Goal: Information Seeking & Learning: Learn about a topic

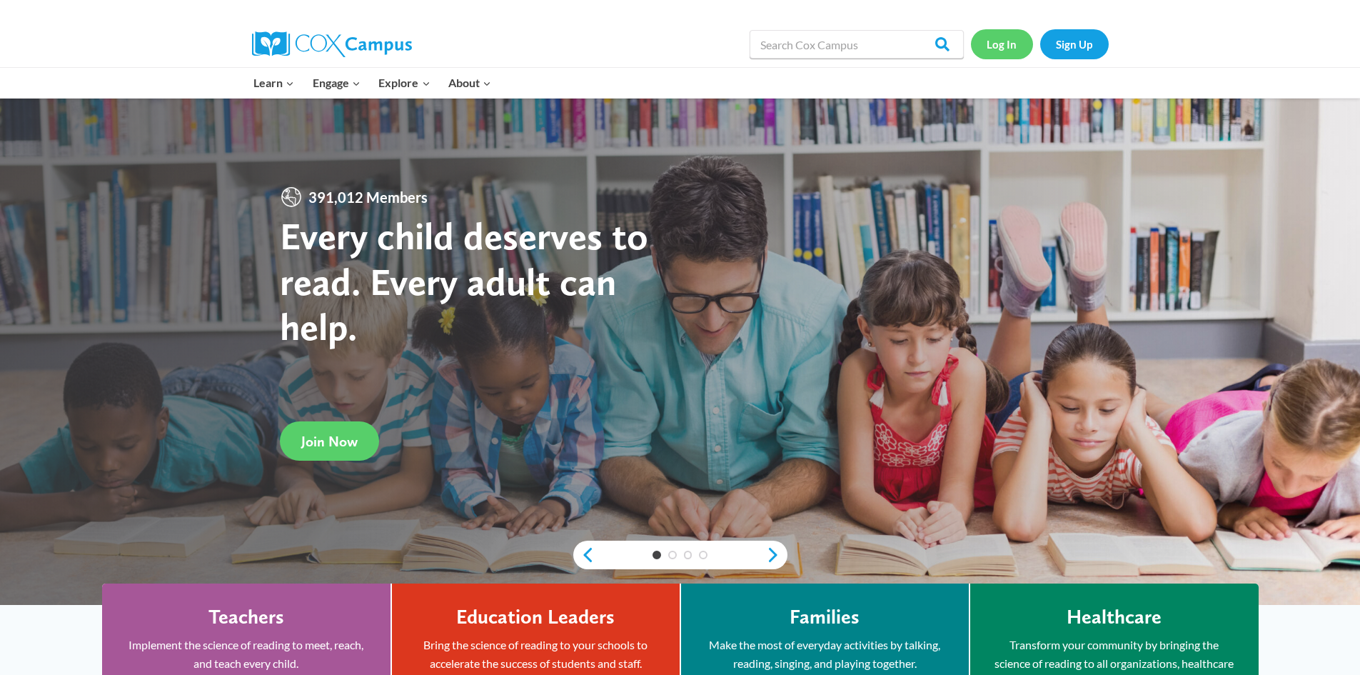
click at [983, 41] on link "Log In" at bounding box center [1002, 43] width 62 height 29
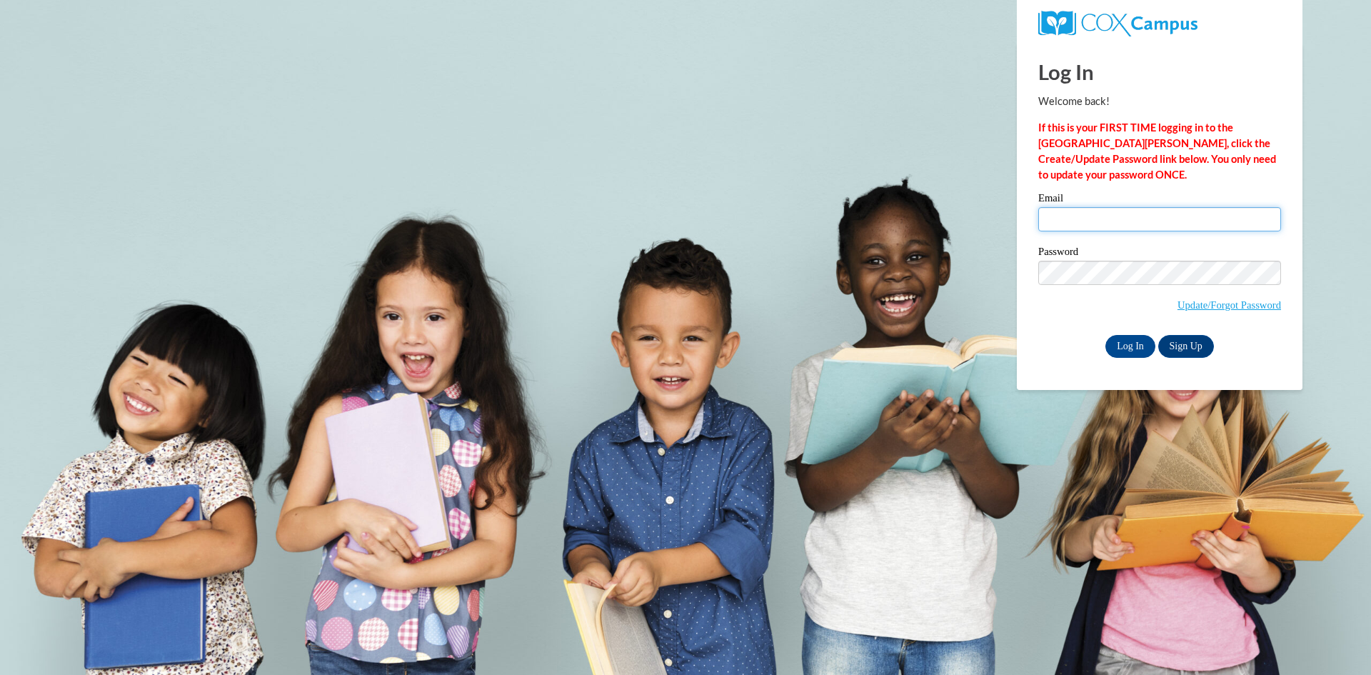
click at [1090, 209] on input "Email" at bounding box center [1159, 219] width 243 height 24
type input "mlr87867@uga.edu"
click at [1105, 335] on input "Log In" at bounding box center [1130, 346] width 50 height 23
click at [1042, 347] on div "Log In Sign Up" at bounding box center [1159, 346] width 243 height 23
click at [1102, 341] on div "Log In Sign Up" at bounding box center [1159, 346] width 243 height 23
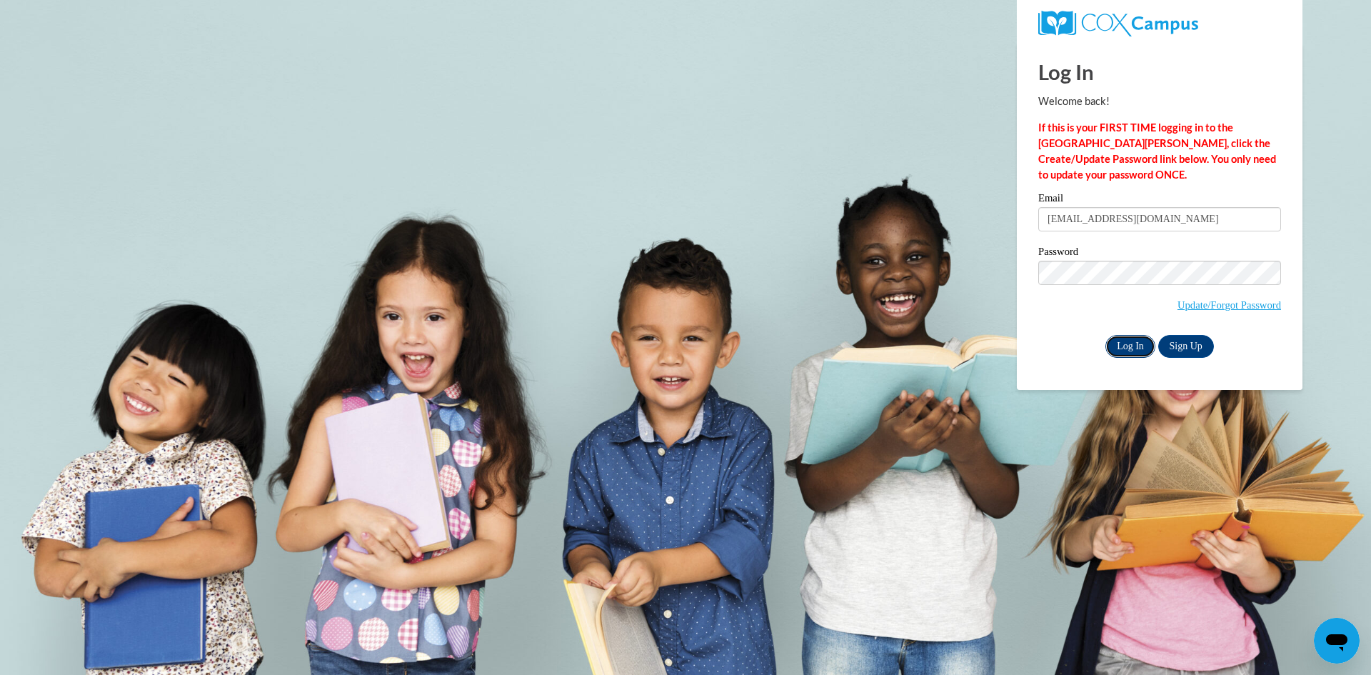
click at [1114, 341] on input "Log In" at bounding box center [1130, 346] width 50 height 23
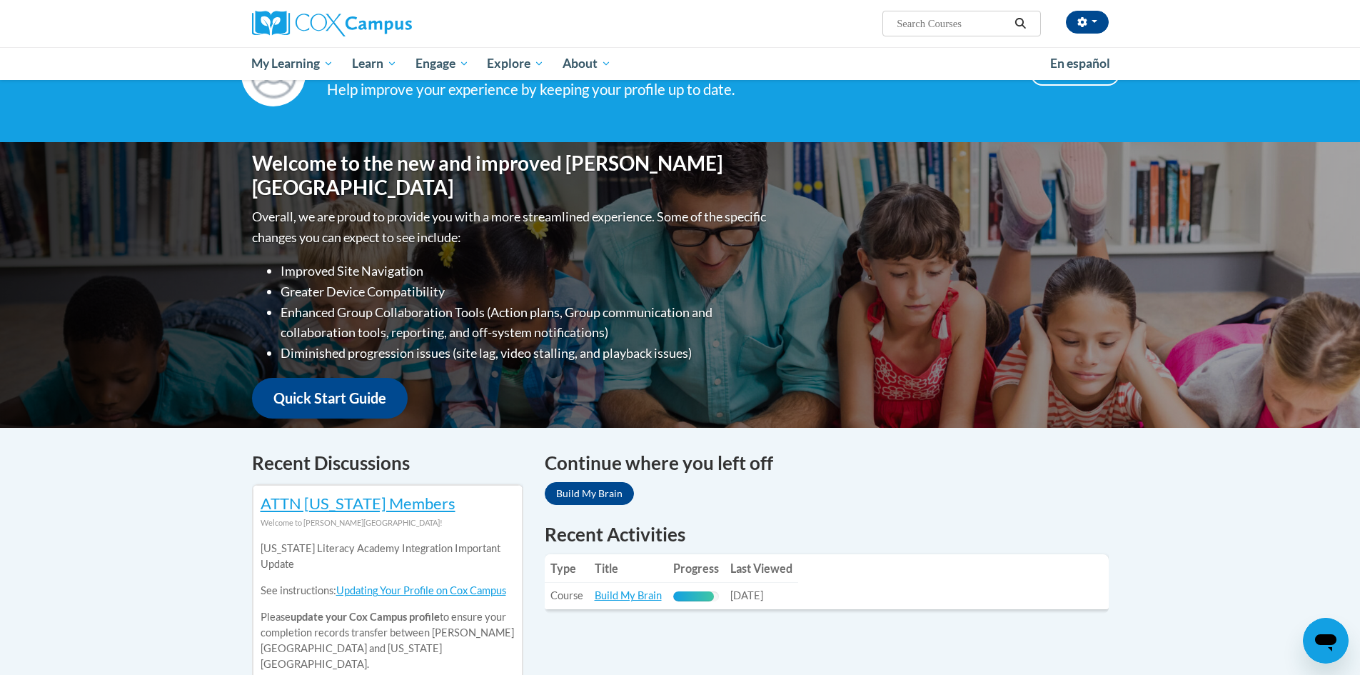
scroll to position [71, 0]
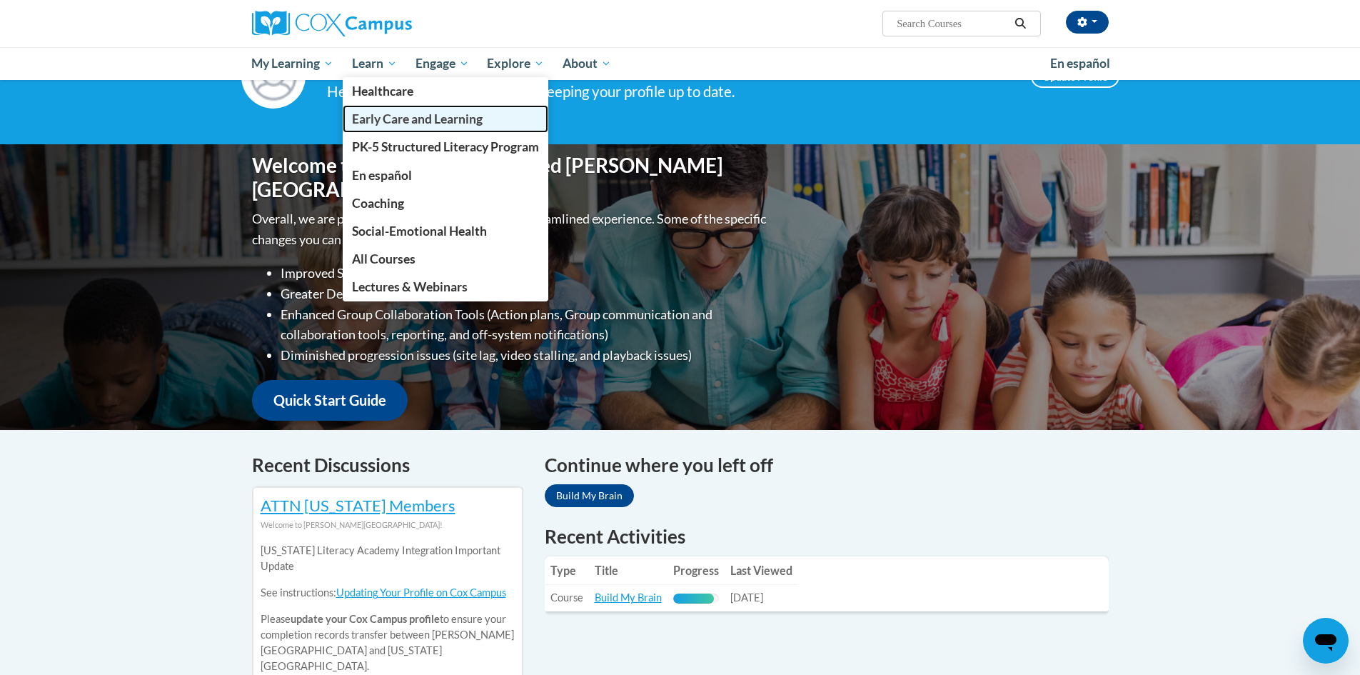
click at [421, 112] on span "Early Care and Learning" at bounding box center [417, 118] width 131 height 15
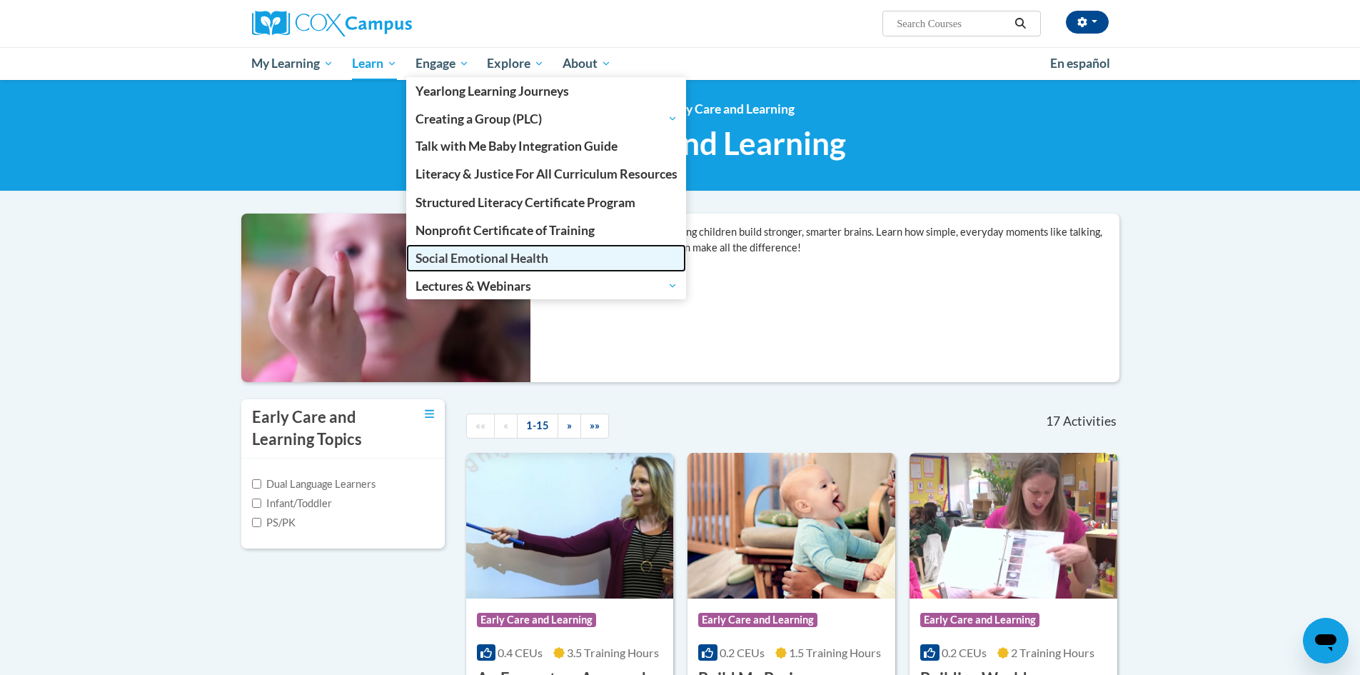
click at [470, 263] on span "Social Emotional Health" at bounding box center [482, 258] width 133 height 15
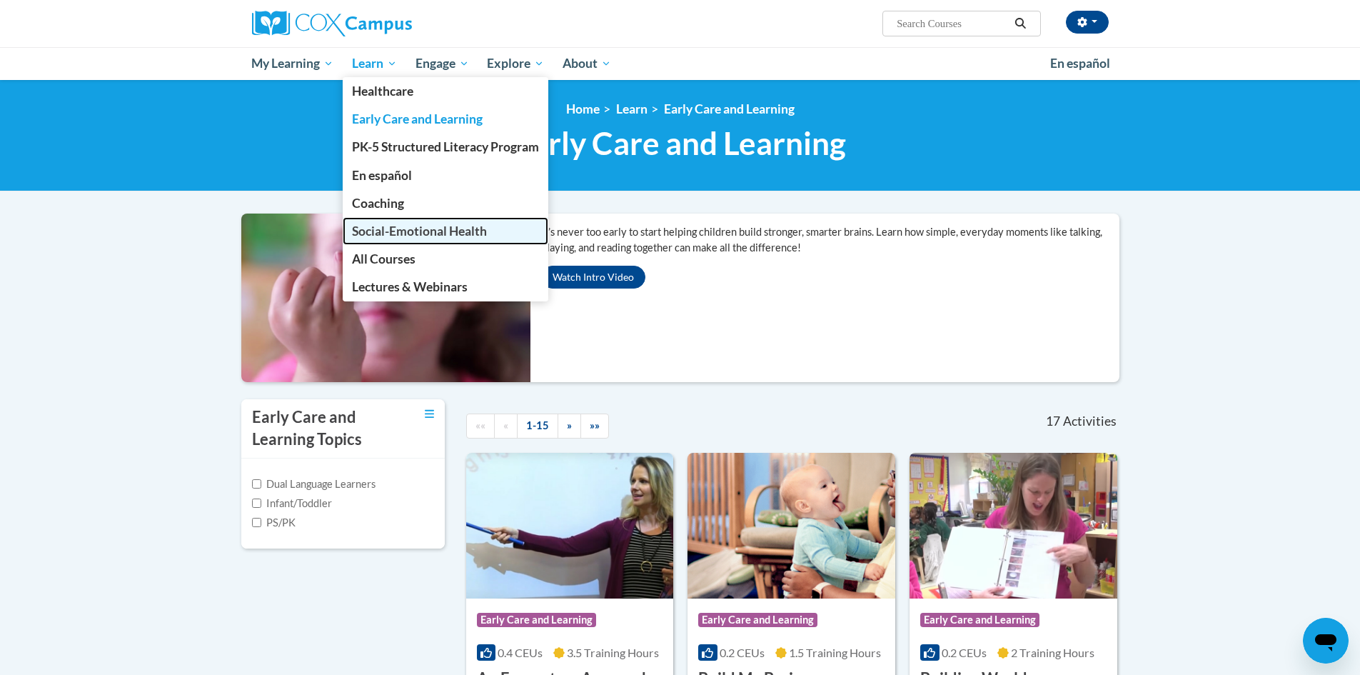
click at [422, 223] on span "Social-Emotional Health" at bounding box center [419, 230] width 135 height 15
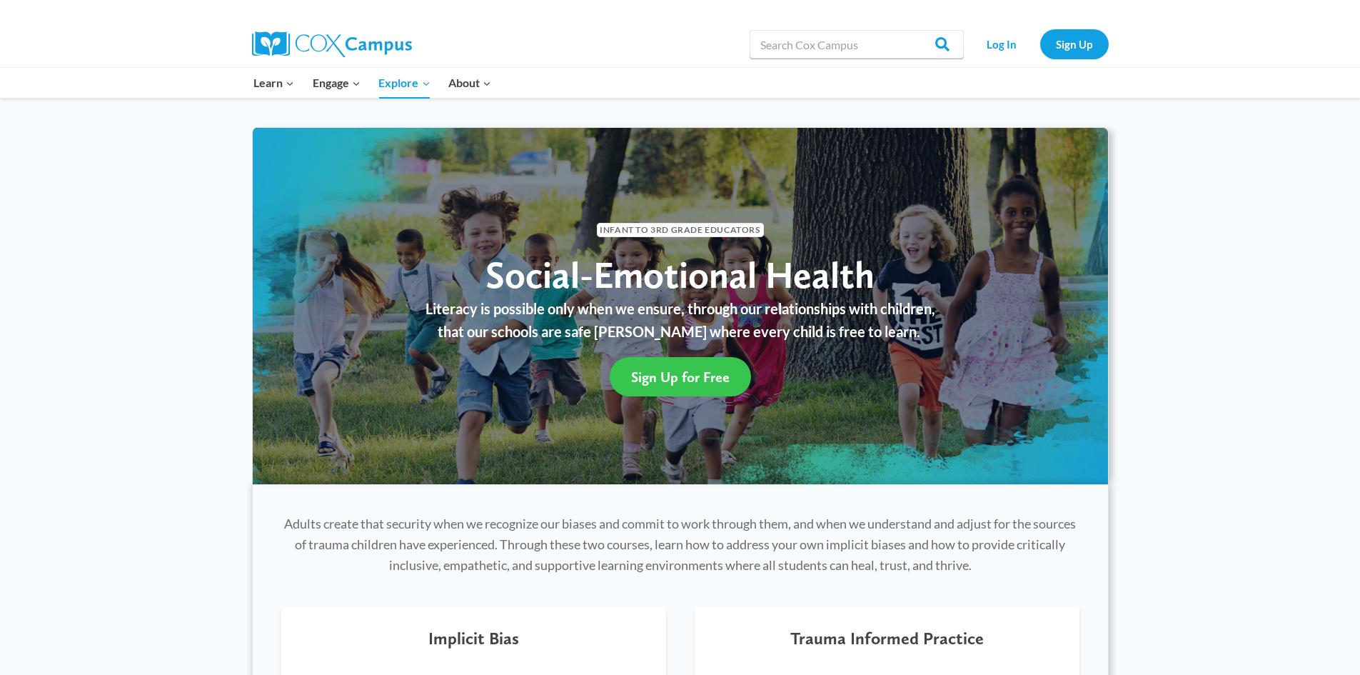
click at [708, 374] on span "Sign Up for Free" at bounding box center [680, 376] width 99 height 17
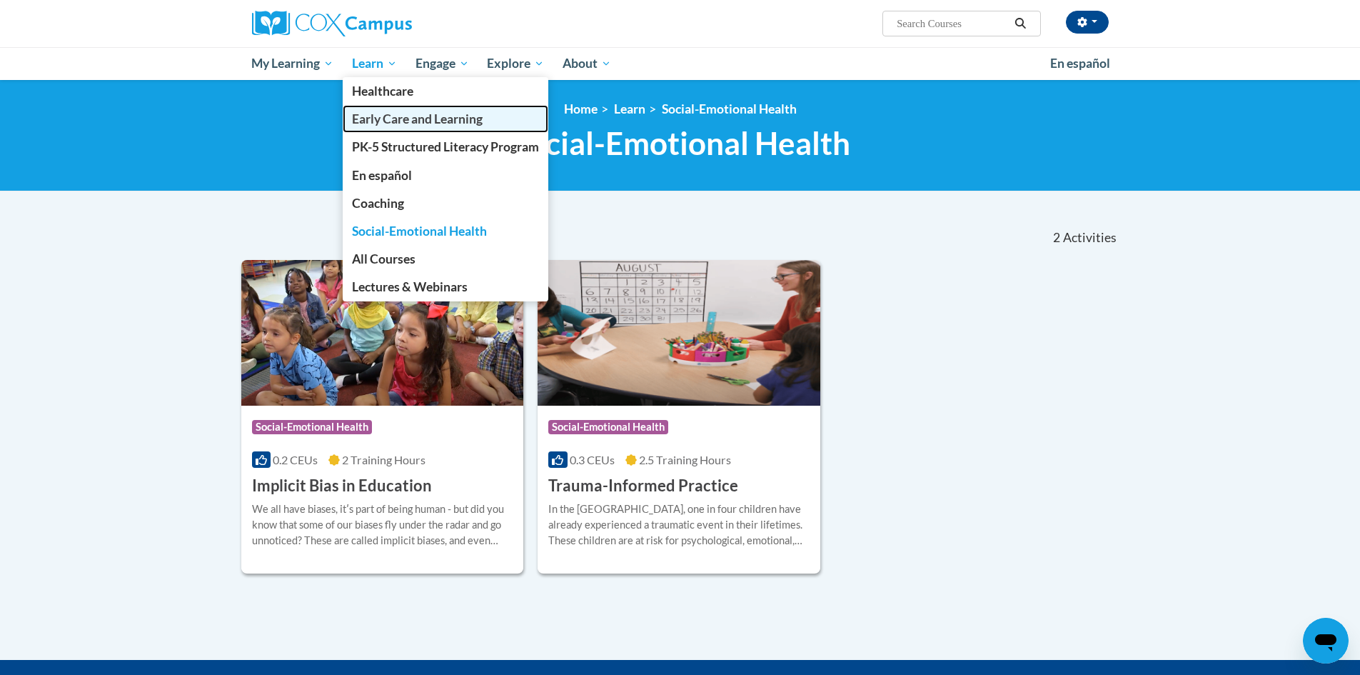
click at [402, 121] on span "Early Care and Learning" at bounding box center [417, 118] width 131 height 15
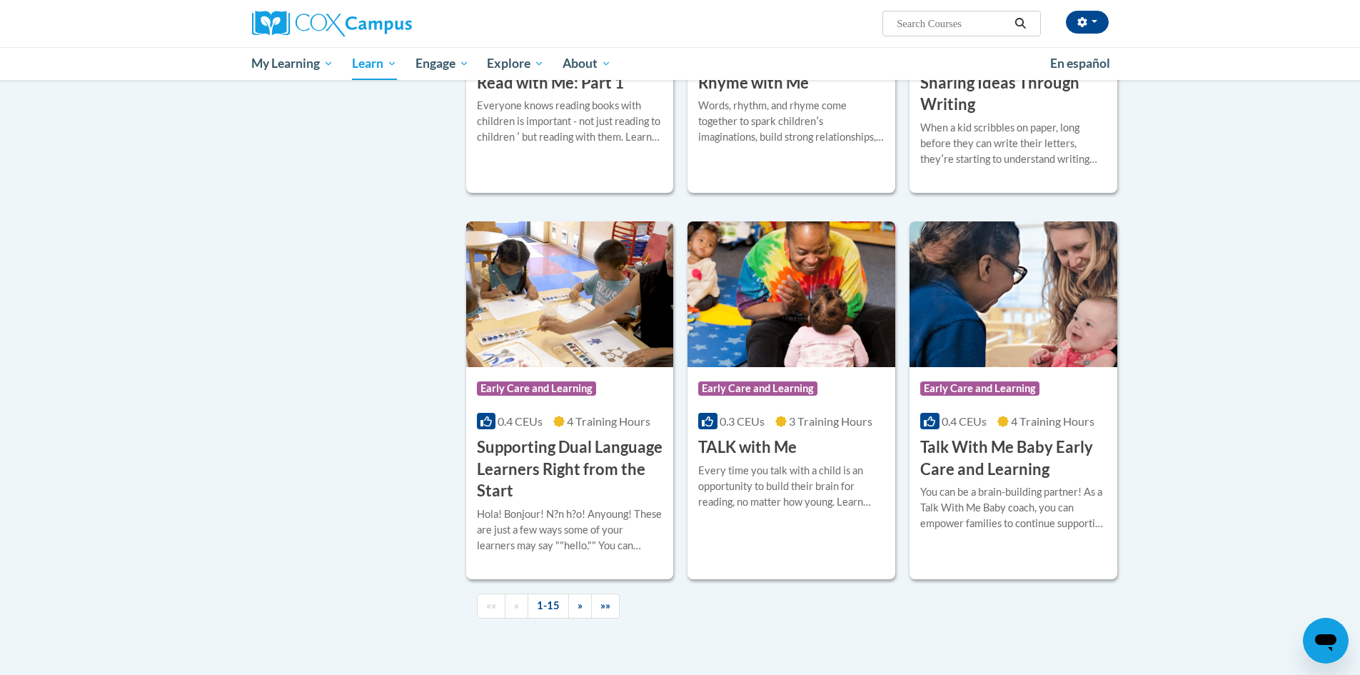
scroll to position [1785, 0]
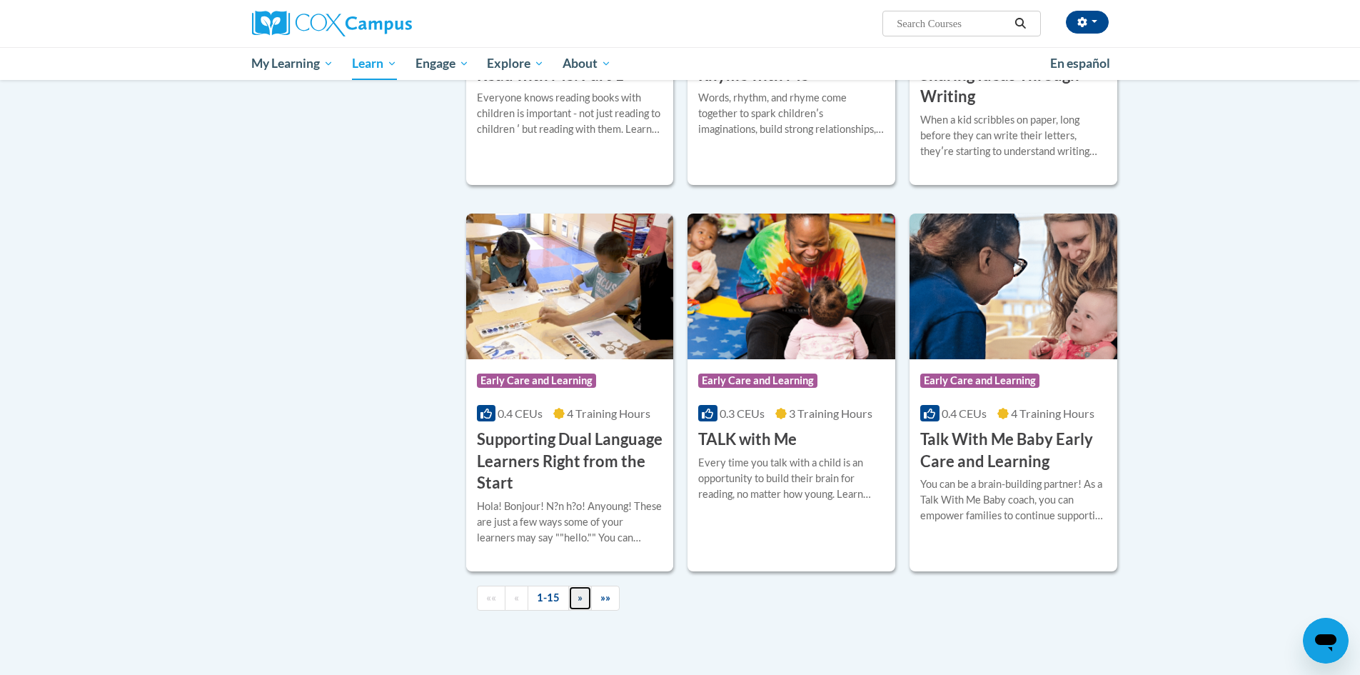
click at [584, 610] on link "»" at bounding box center [580, 597] width 24 height 25
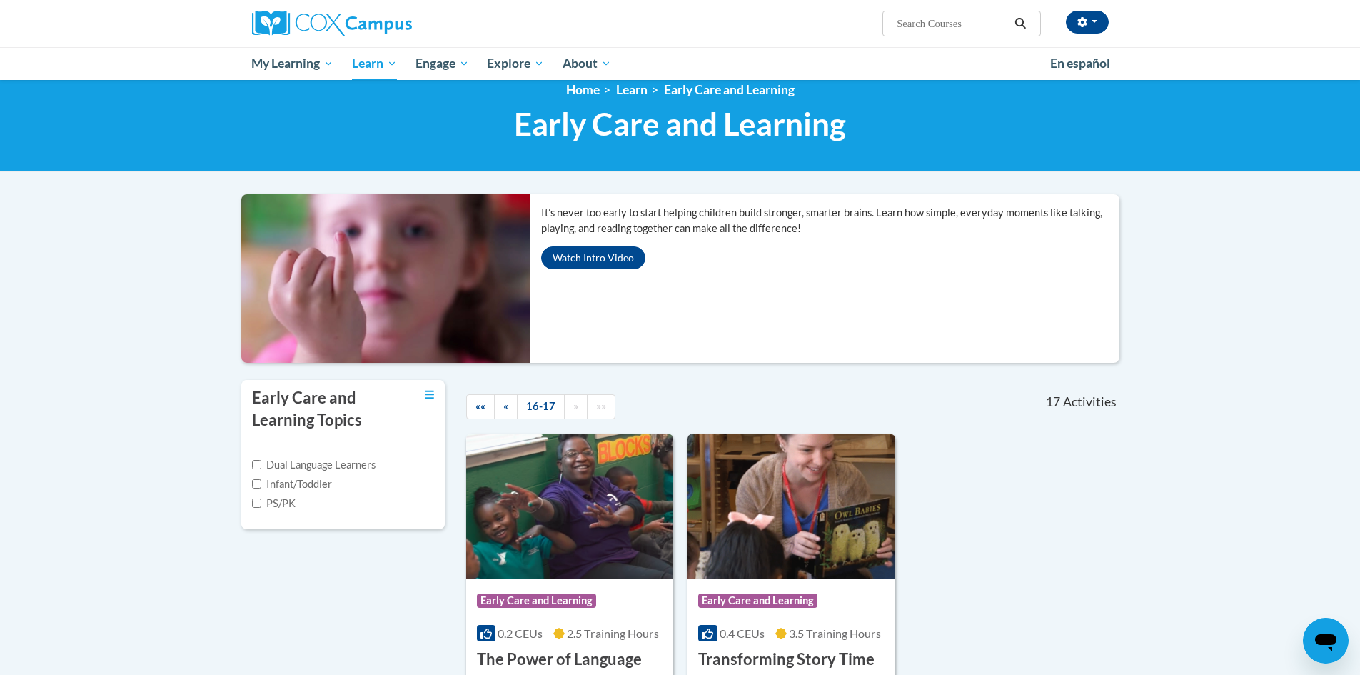
scroll to position [0, 0]
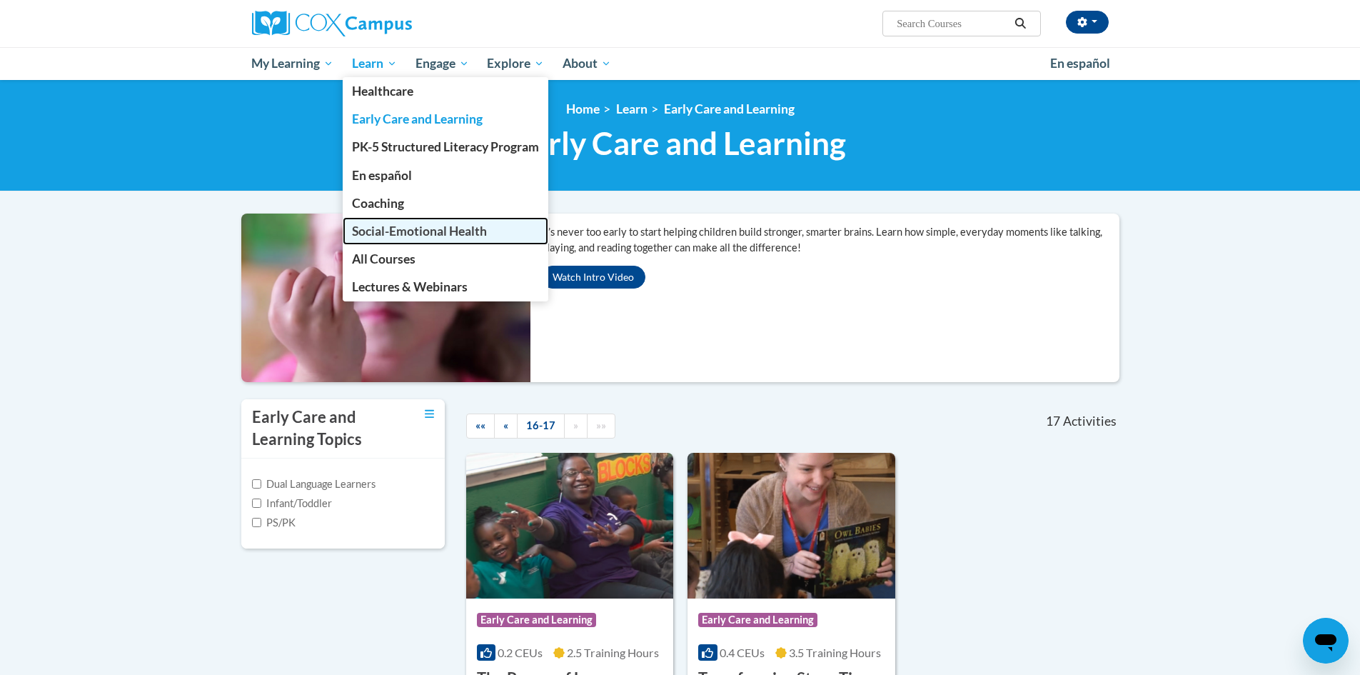
click at [411, 228] on span "Social-Emotional Health" at bounding box center [419, 230] width 135 height 15
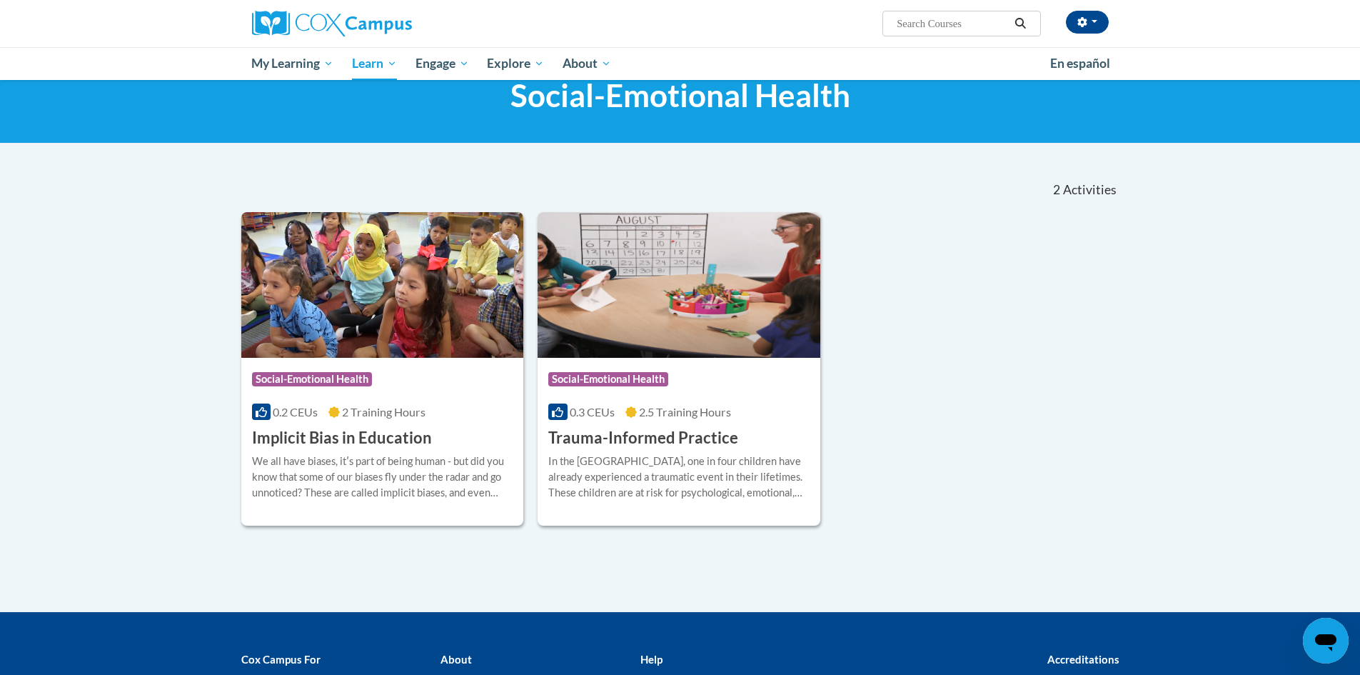
scroll to position [71, 0]
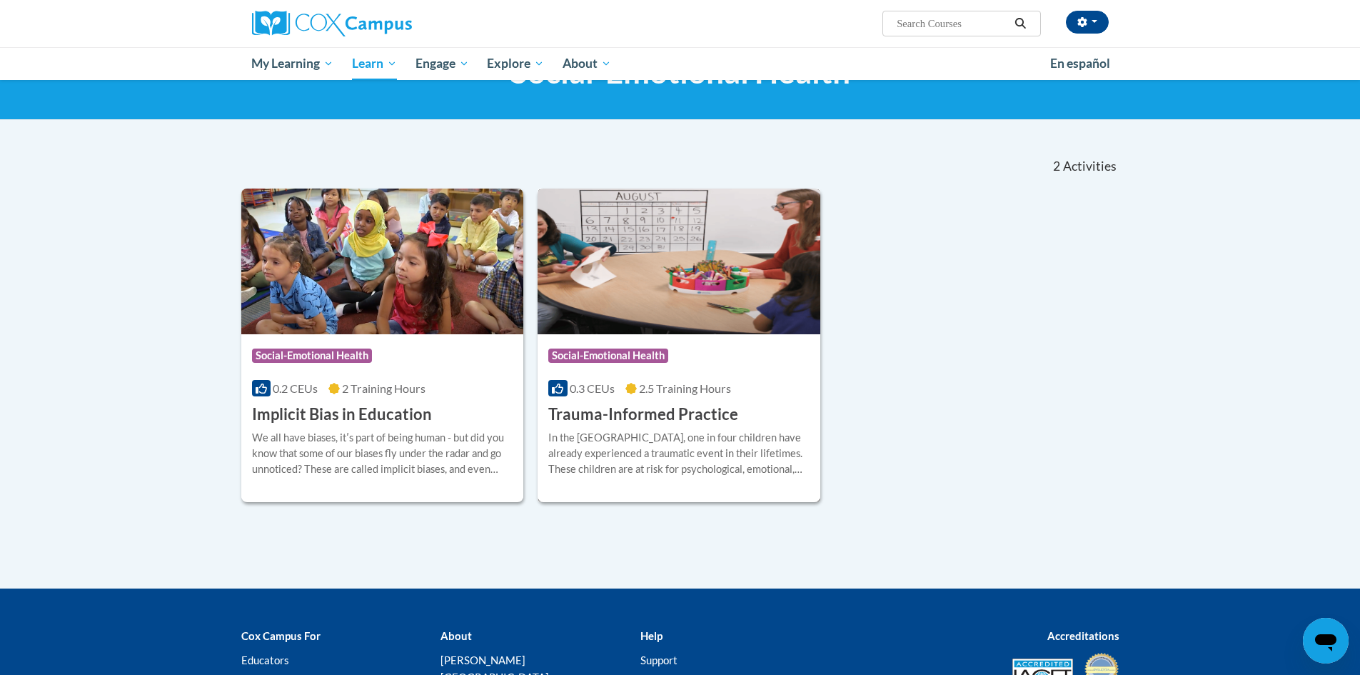
click at [633, 480] on div "In the [GEOGRAPHIC_DATA], one in four children have already experienced a traum…" at bounding box center [678, 459] width 261 height 58
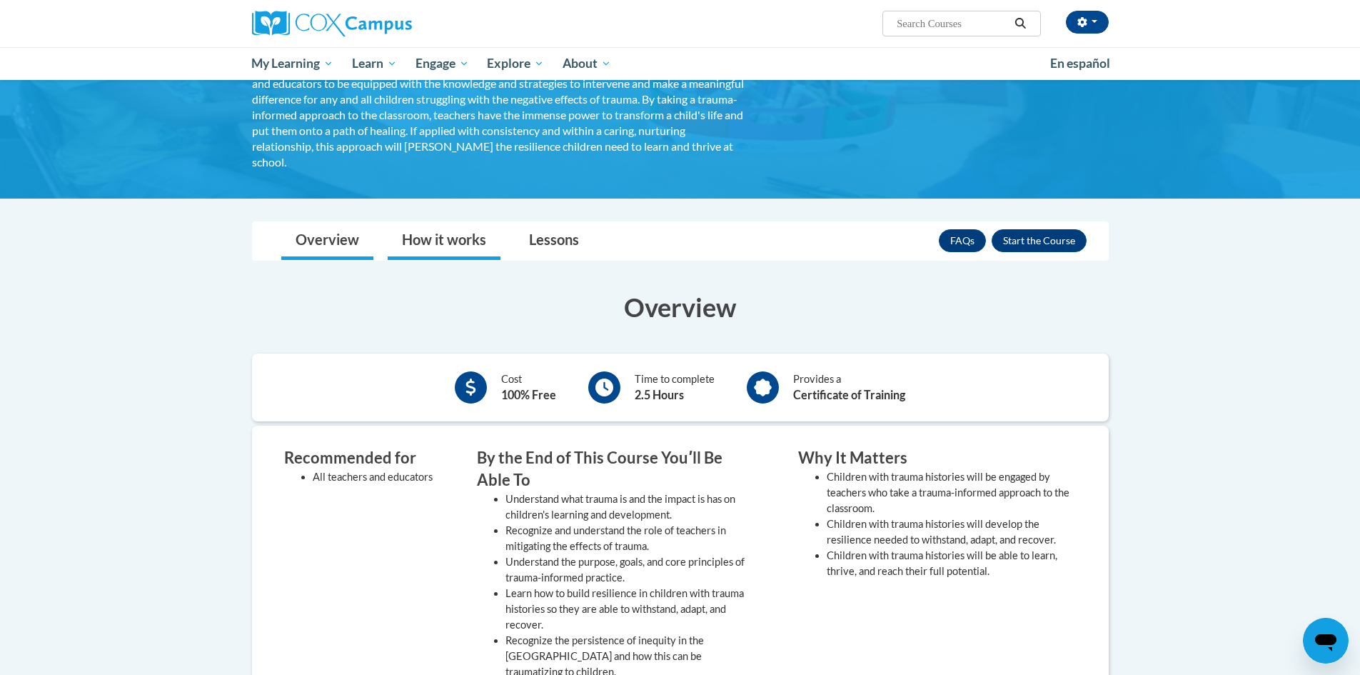
scroll to position [71, 0]
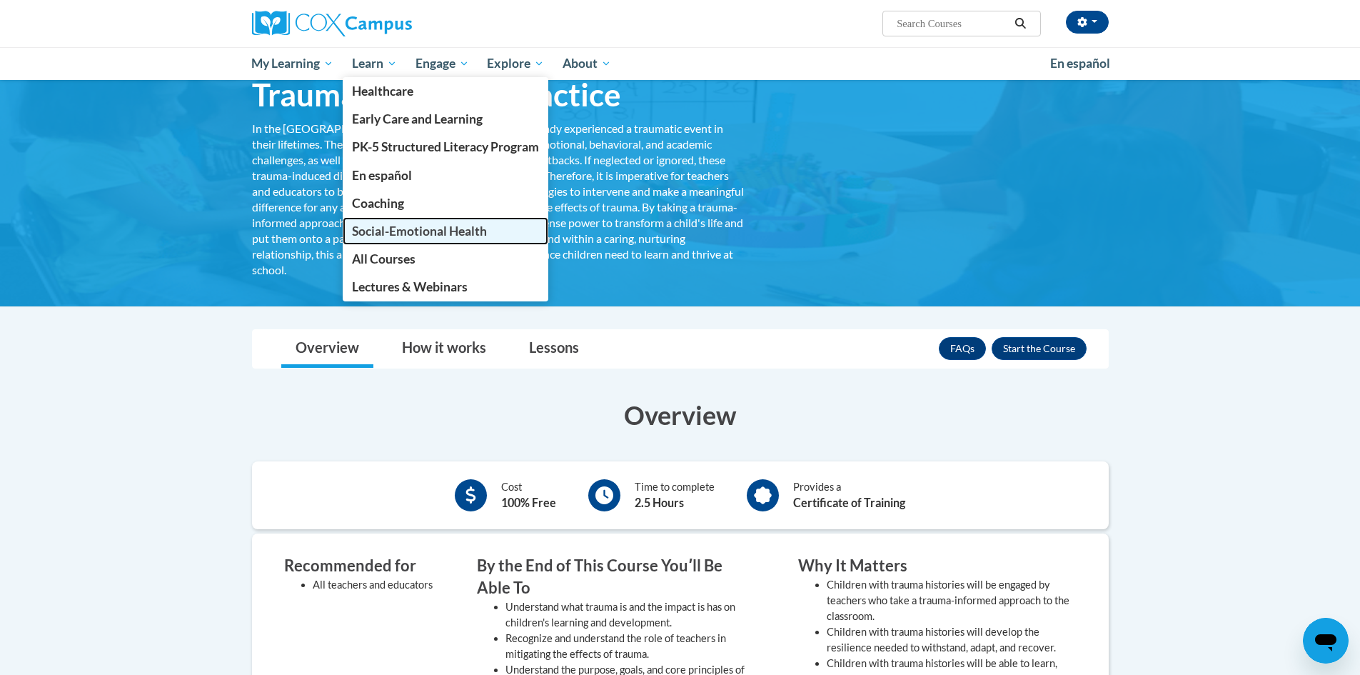
click at [480, 241] on link "Social-Emotional Health" at bounding box center [446, 231] width 206 height 28
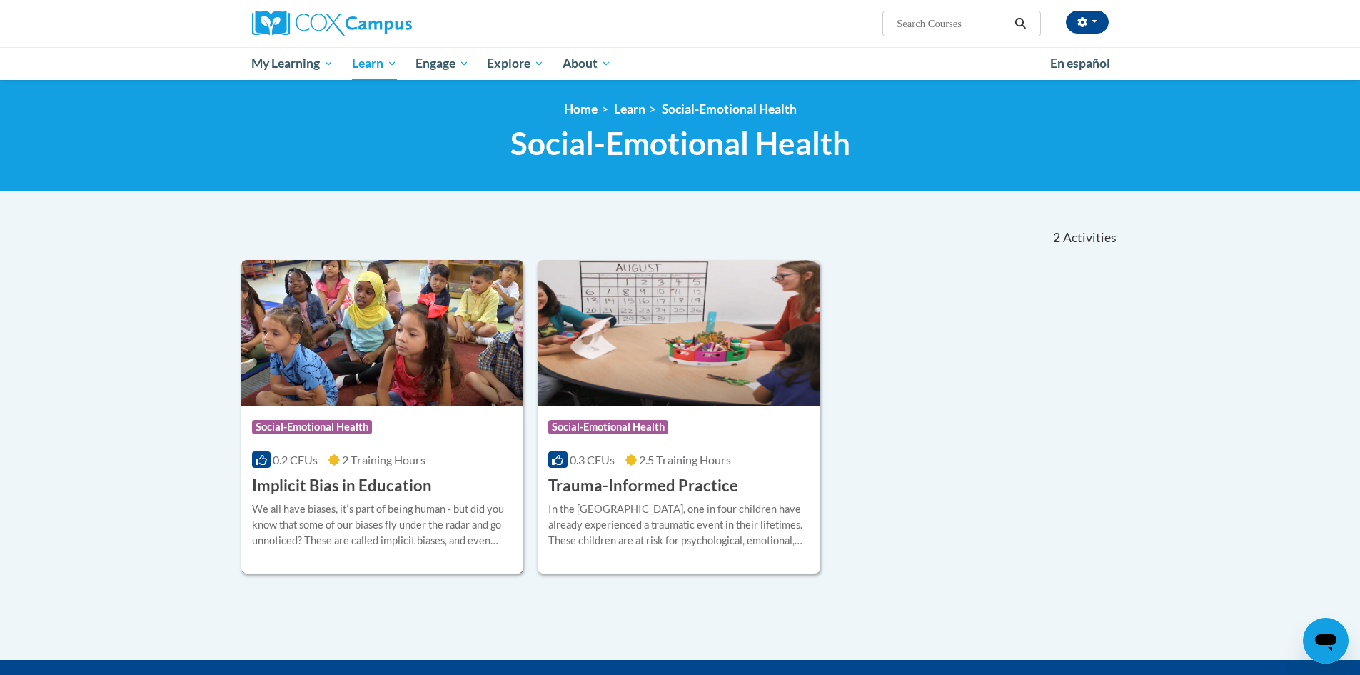
click at [456, 393] on img at bounding box center [382, 333] width 283 height 146
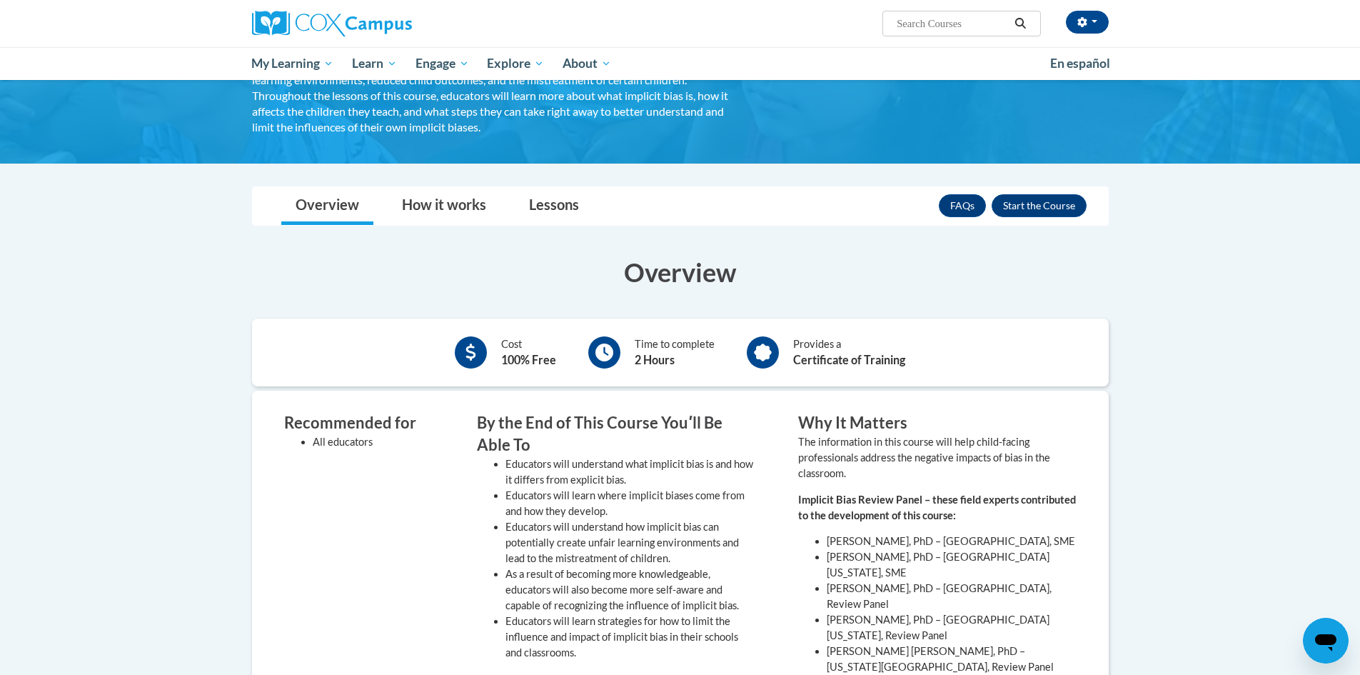
scroll to position [428, 0]
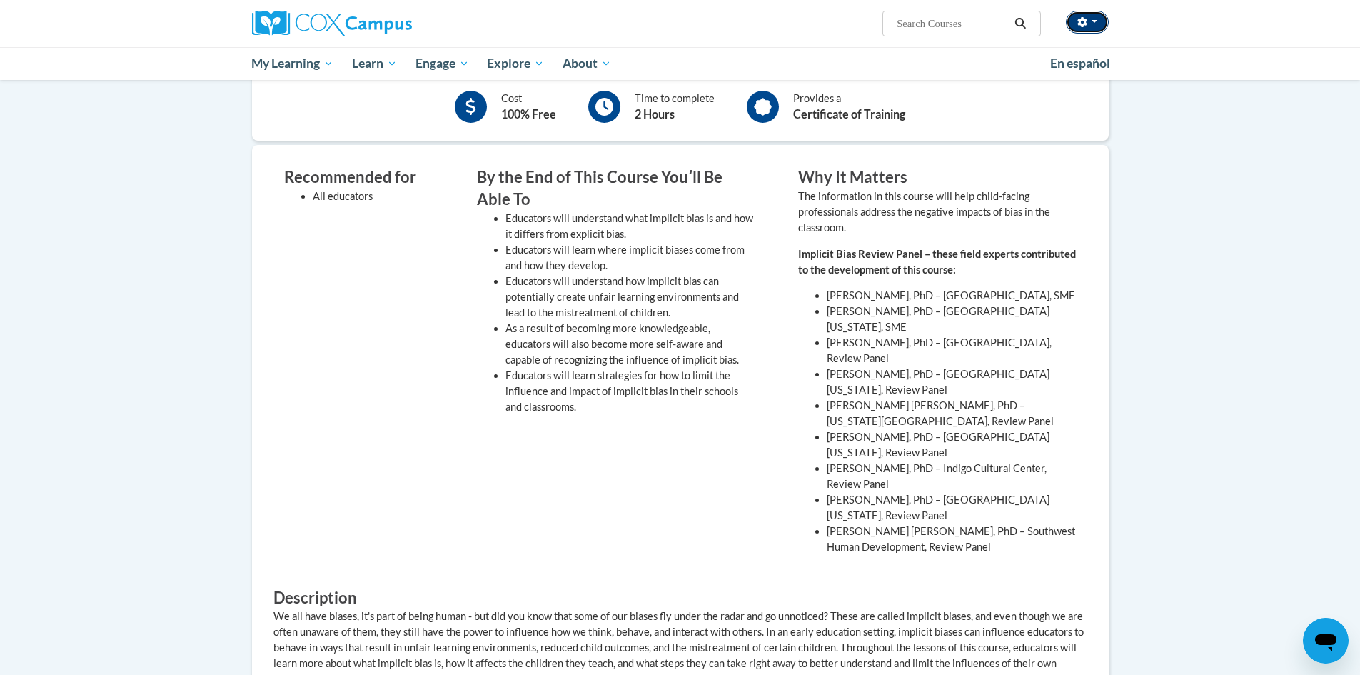
click at [1103, 24] on button "button" at bounding box center [1087, 22] width 43 height 23
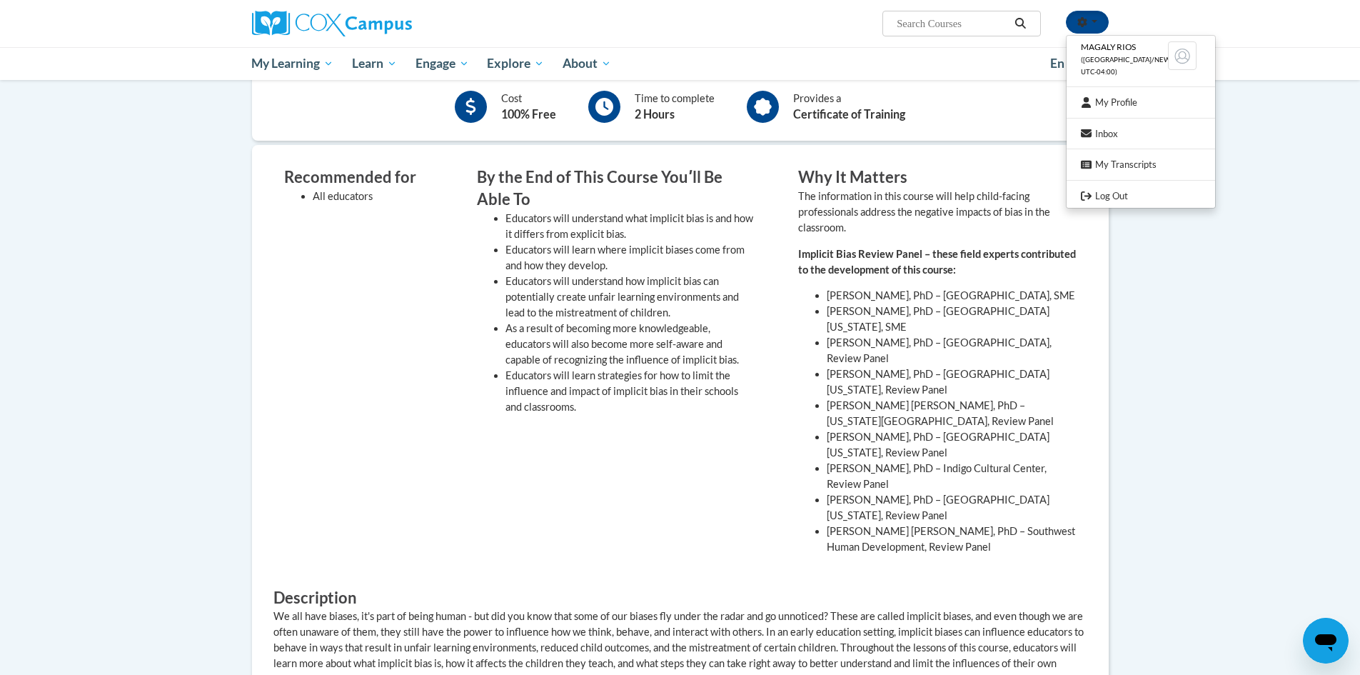
click at [353, 388] on div "Recommended for All educators" at bounding box center [358, 365] width 171 height 399
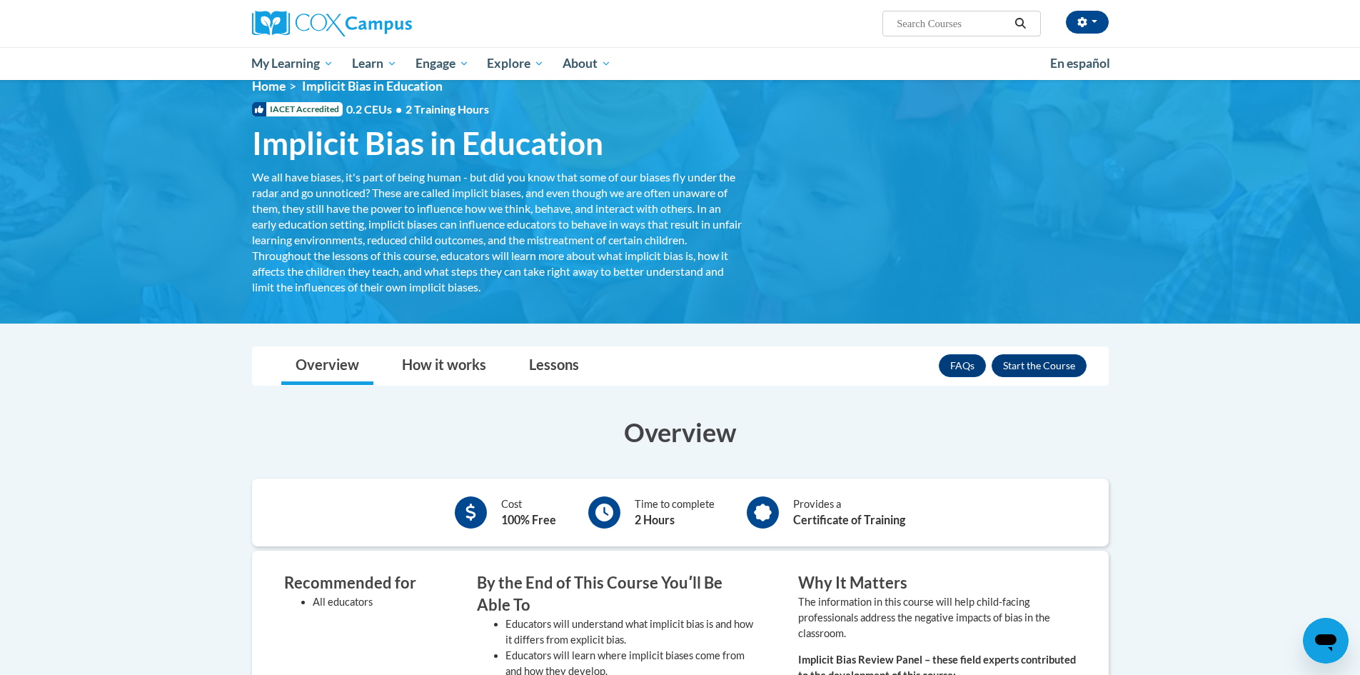
scroll to position [0, 0]
